Goal: Check status: Check status

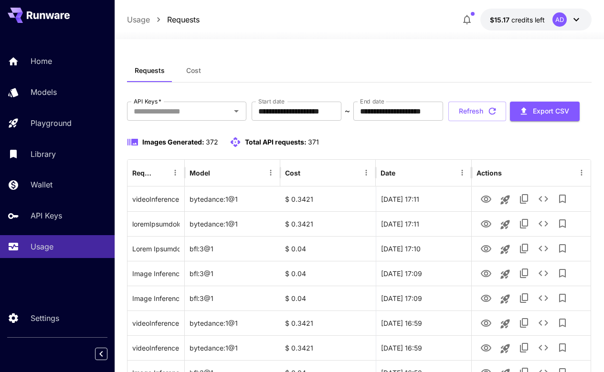
scroll to position [12, 0]
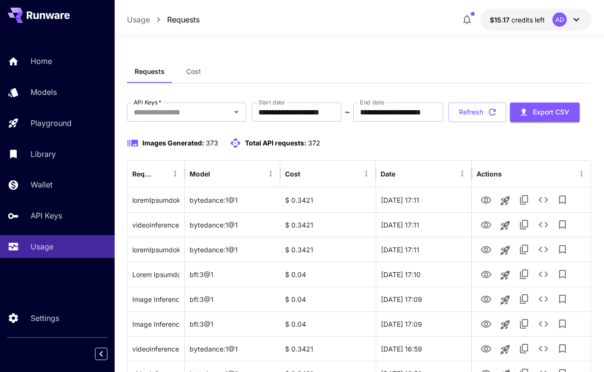
scroll to position [2, 0]
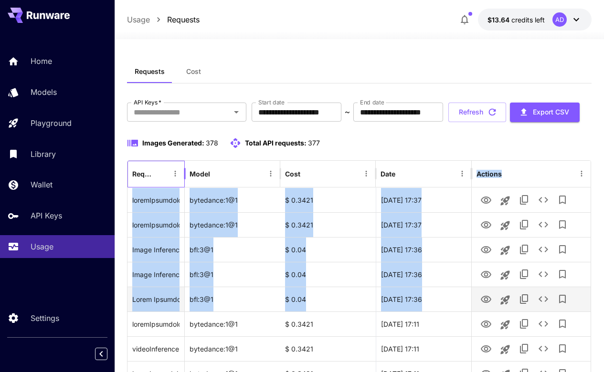
drag, startPoint x: 134, startPoint y: 212, endPoint x: 578, endPoint y: 319, distance: 456.7
copy div "Model Cost Date Actions videoInference (### Video Movement Idea for Ad **Scene …"
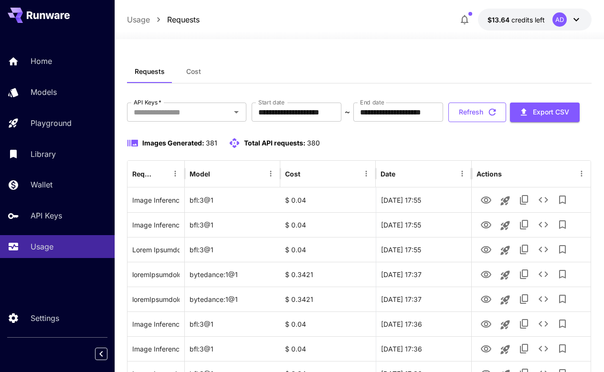
click at [478, 122] on button "Refresh" at bounding box center [477, 113] width 58 height 20
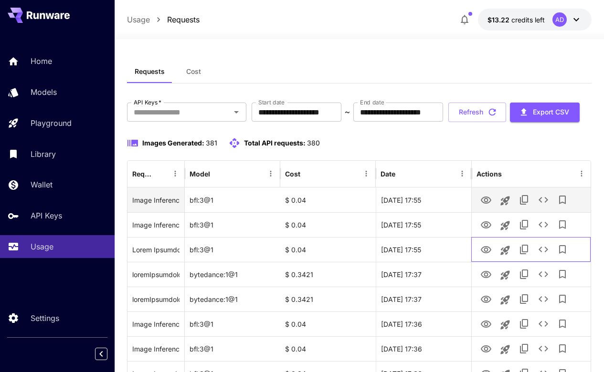
drag, startPoint x: 580, startPoint y: 286, endPoint x: 141, endPoint y: 227, distance: 442.8
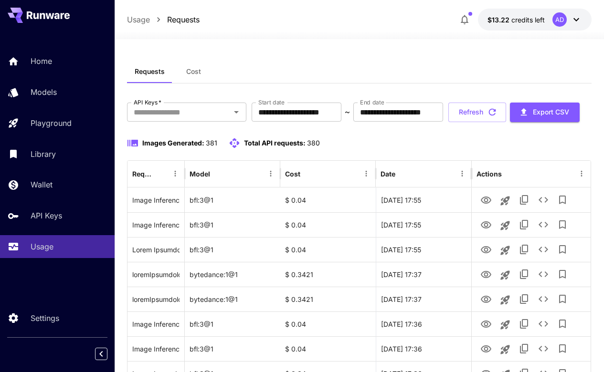
click at [484, 122] on button "Refresh" at bounding box center [477, 113] width 58 height 20
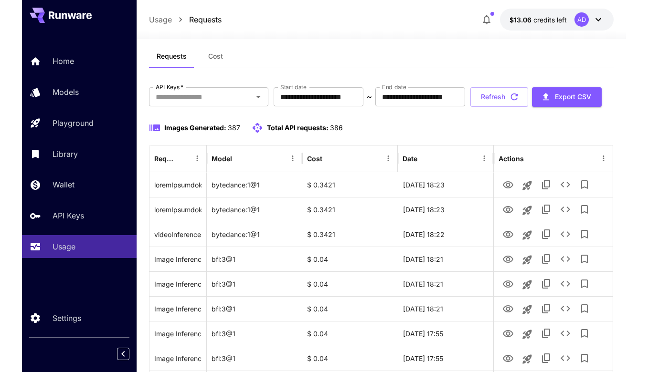
scroll to position [18, 0]
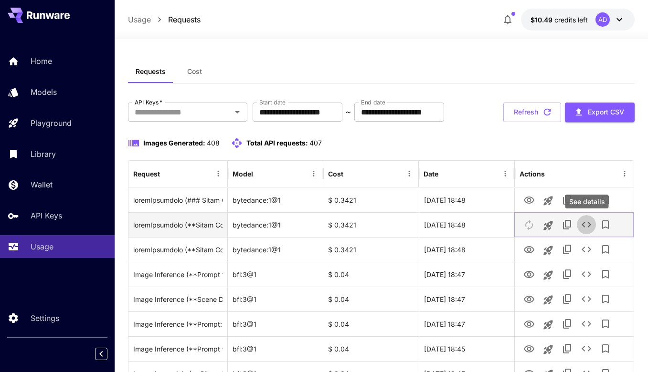
click at [583, 219] on button "See details" at bounding box center [586, 224] width 19 height 19
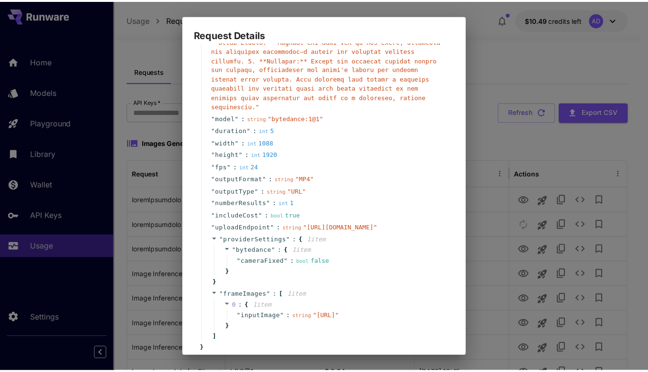
scroll to position [326, 0]
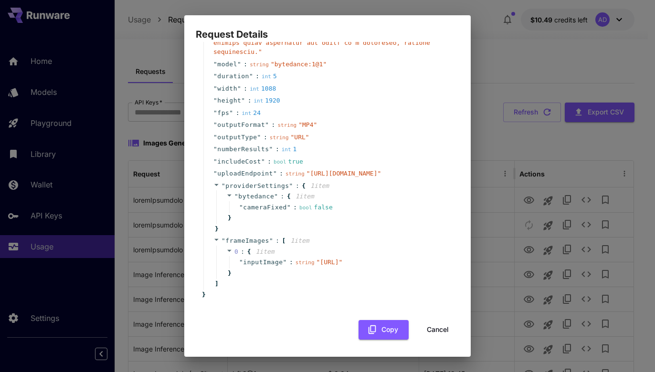
click at [566, 207] on div "Request Details { 15 item s " taskType " : string " videoInference " " taskUUID…" at bounding box center [327, 186] width 655 height 372
click at [432, 327] on button "Cancel" at bounding box center [437, 330] width 43 height 20
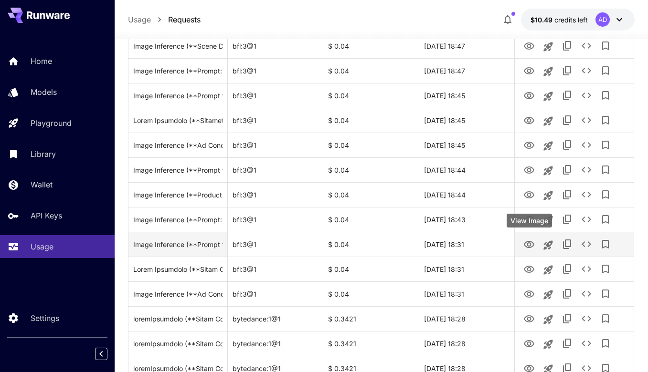
scroll to position [0, 0]
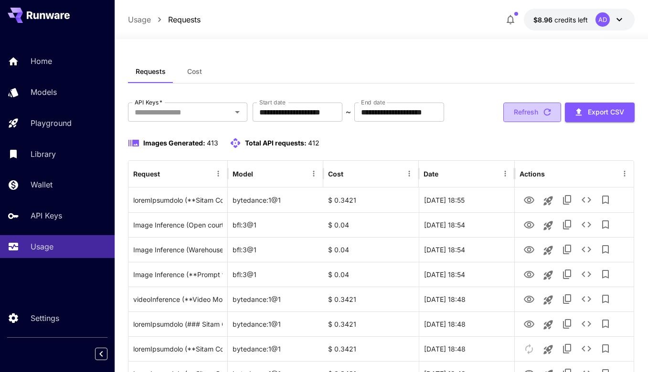
click at [536, 118] on button "Refresh" at bounding box center [532, 113] width 58 height 20
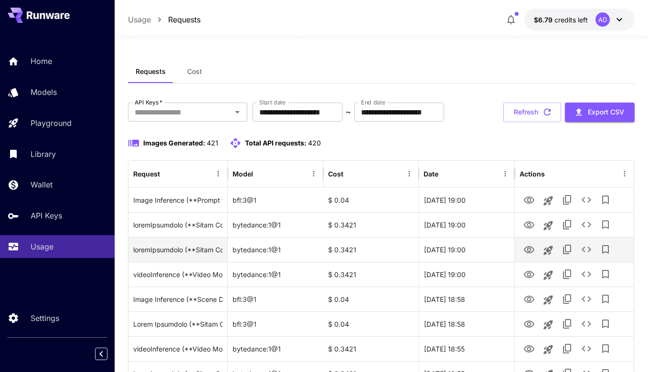
scroll to position [9, 0]
